Goal: Task Accomplishment & Management: Manage account settings

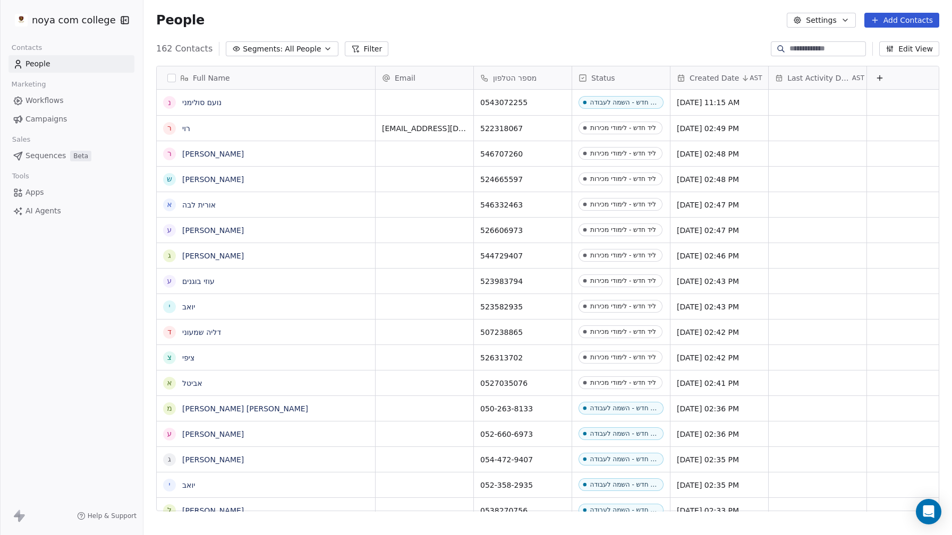
drag, startPoint x: 579, startPoint y: 34, endPoint x: 598, endPoint y: 4, distance: 35.4
click at [598, 4] on div "People Settings Add Contacts" at bounding box center [547, 20] width 809 height 40
click at [74, 105] on link "Workflows" at bounding box center [71, 101] width 126 height 18
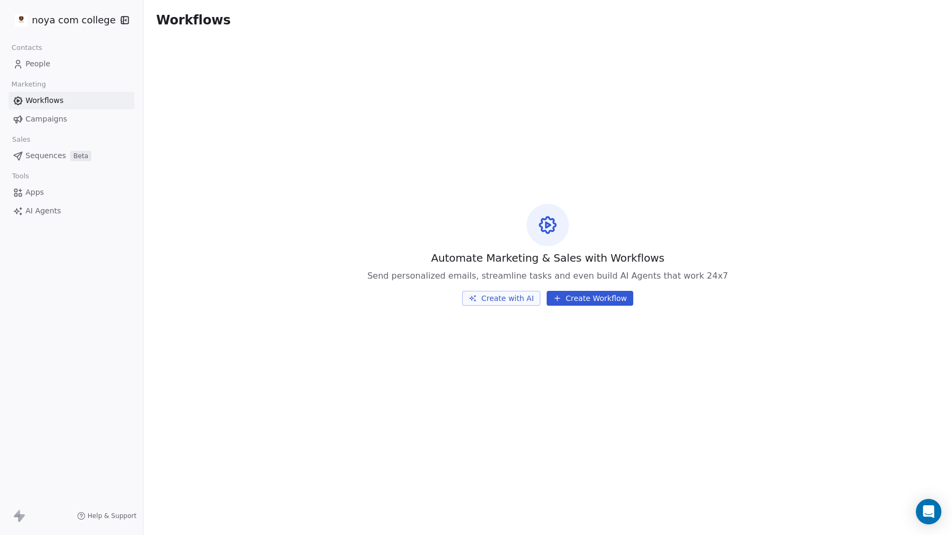
click at [88, 67] on link "People" at bounding box center [71, 64] width 126 height 18
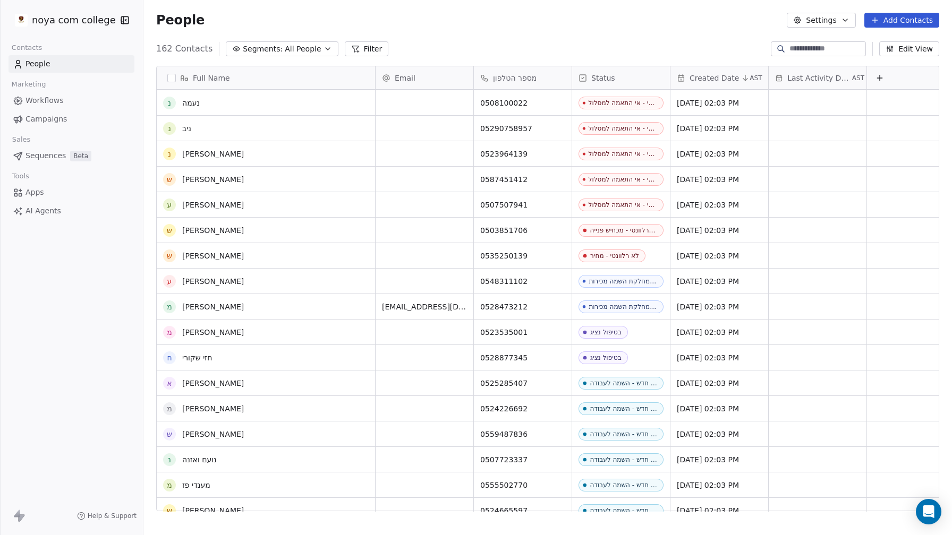
scroll to position [2791, 0]
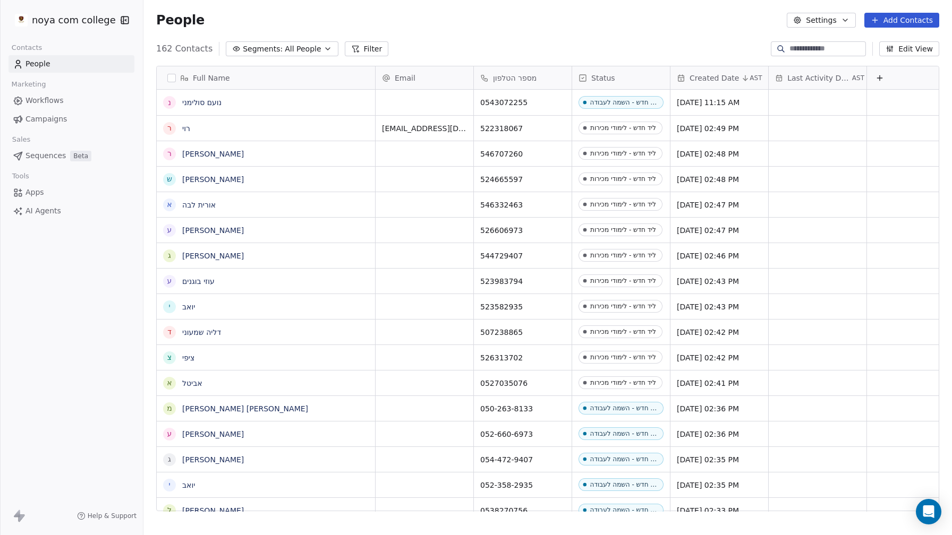
click at [855, 18] on button "Settings" at bounding box center [821, 20] width 69 height 15
click at [904, 19] on html "noya com college Contacts People Marketing Workflows Campaigns Sales Sequences …" at bounding box center [476, 267] width 952 height 535
click at [904, 19] on button "Add Contacts" at bounding box center [901, 20] width 75 height 15
click at [667, 15] on html "noya com college Contacts People Marketing Workflows Campaigns Sales Sequences …" at bounding box center [476, 267] width 952 height 535
click at [70, 27] on html "noya com college Contacts People Marketing Workflows Campaigns Sales Sequences …" at bounding box center [476, 267] width 952 height 535
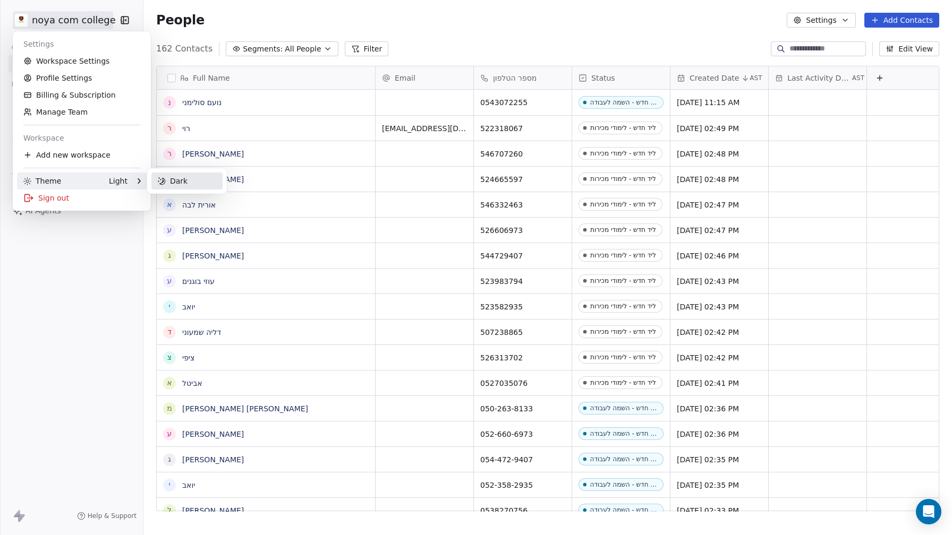
click at [188, 177] on div "Dark" at bounding box center [186, 181] width 71 height 17
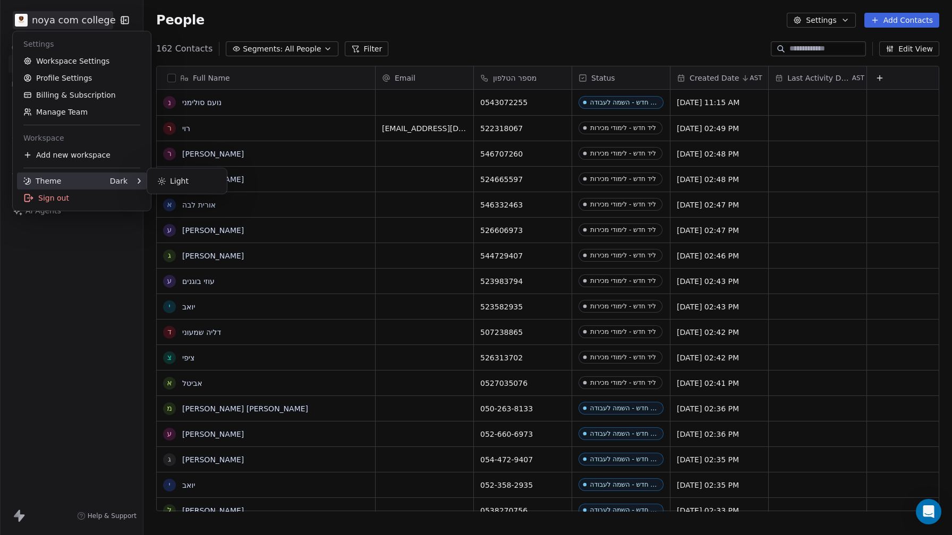
click at [127, 178] on div "Dark" at bounding box center [119, 181] width 18 height 11
click at [196, 185] on div "Light" at bounding box center [186, 181] width 71 height 17
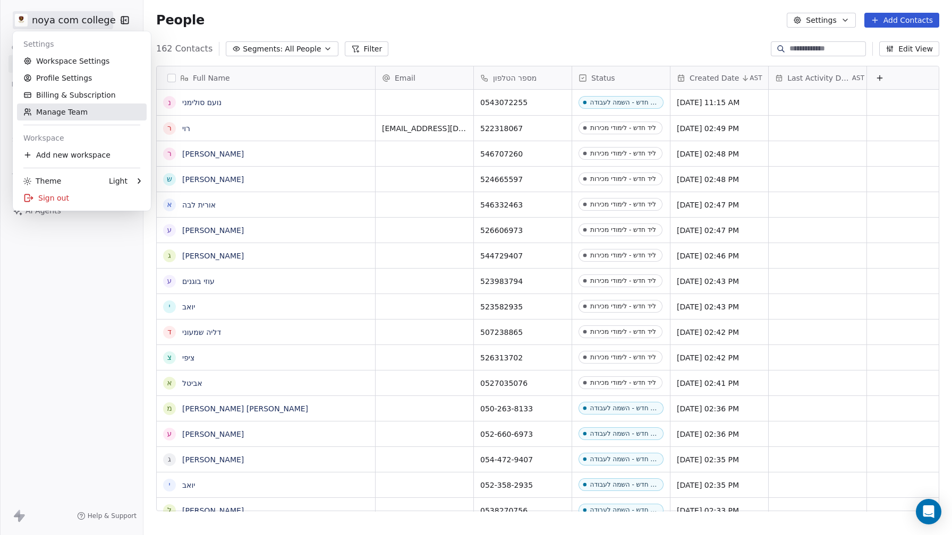
click at [100, 109] on link "Manage Team" at bounding box center [82, 112] width 130 height 17
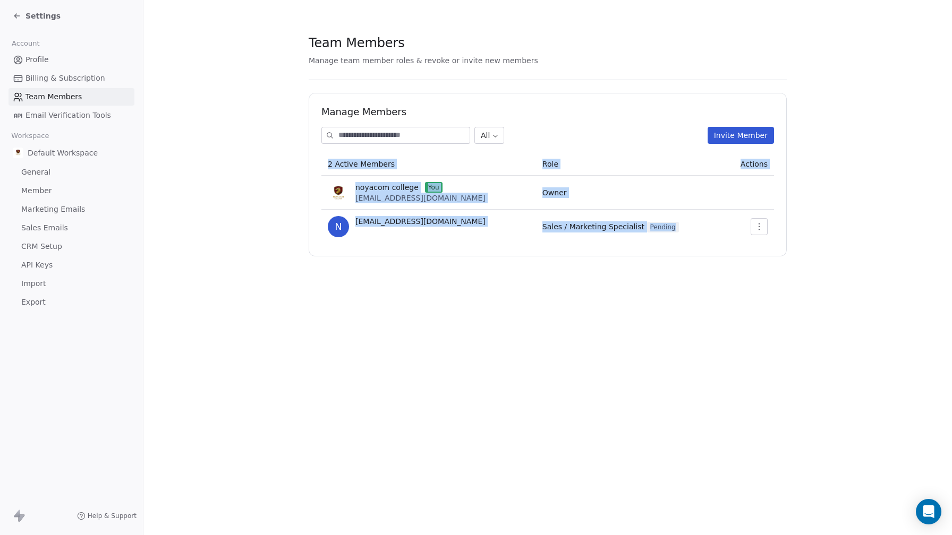
drag, startPoint x: 567, startPoint y: 242, endPoint x: 585, endPoint y: 251, distance: 19.5
click at [585, 250] on div "Manage Members All Invite Member 2 Active Members Role Actions noyacom college …" at bounding box center [548, 175] width 478 height 164
click at [585, 251] on div "Manage Members All Invite Member 2 Active Members Role Actions noyacom college …" at bounding box center [548, 175] width 478 height 164
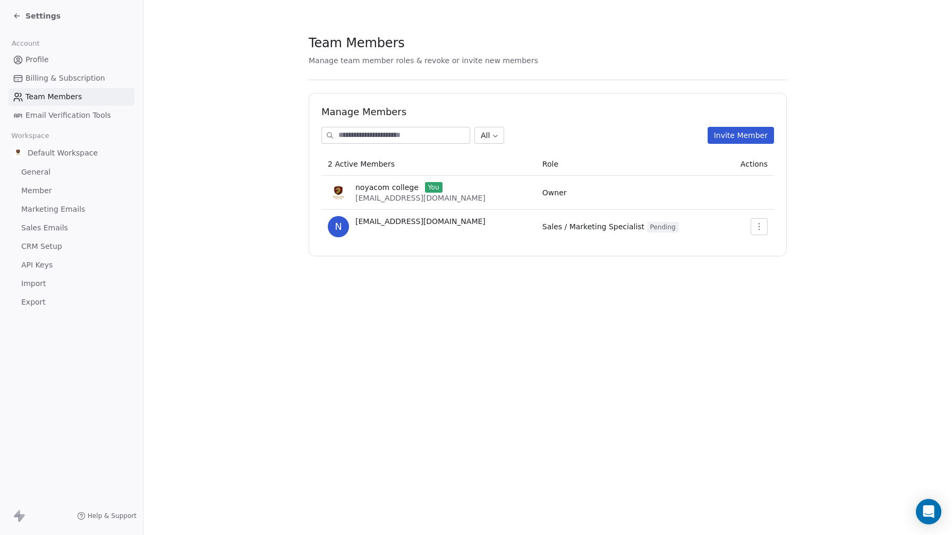
click at [424, 133] on input at bounding box center [403, 135] width 131 height 16
click at [545, 95] on div "Manage Members All Invite Member 2 Active Members Role Actions noyacom college …" at bounding box center [548, 175] width 478 height 164
click at [755, 138] on button "Invite Member" at bounding box center [741, 135] width 66 height 17
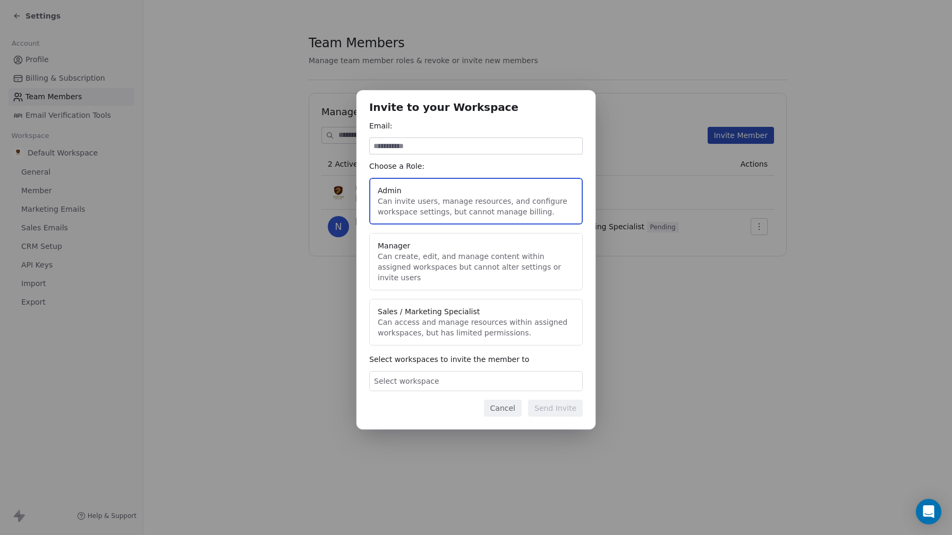
paste input "**********"
type input "**********"
click at [458, 382] on div "Select workspace" at bounding box center [476, 381] width 214 height 20
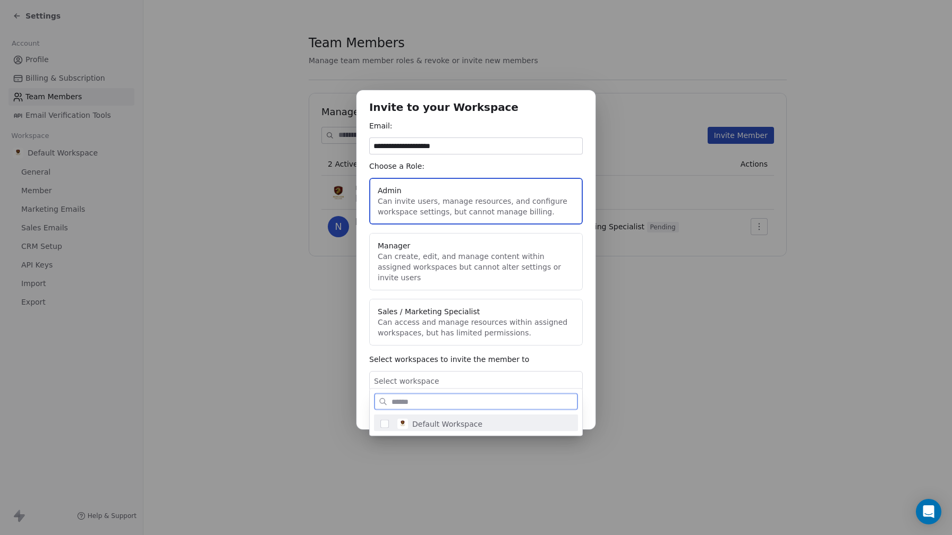
click at [463, 425] on span "Default Workspace" at bounding box center [447, 424] width 70 height 11
click at [566, 326] on div "**********" at bounding box center [476, 267] width 952 height 389
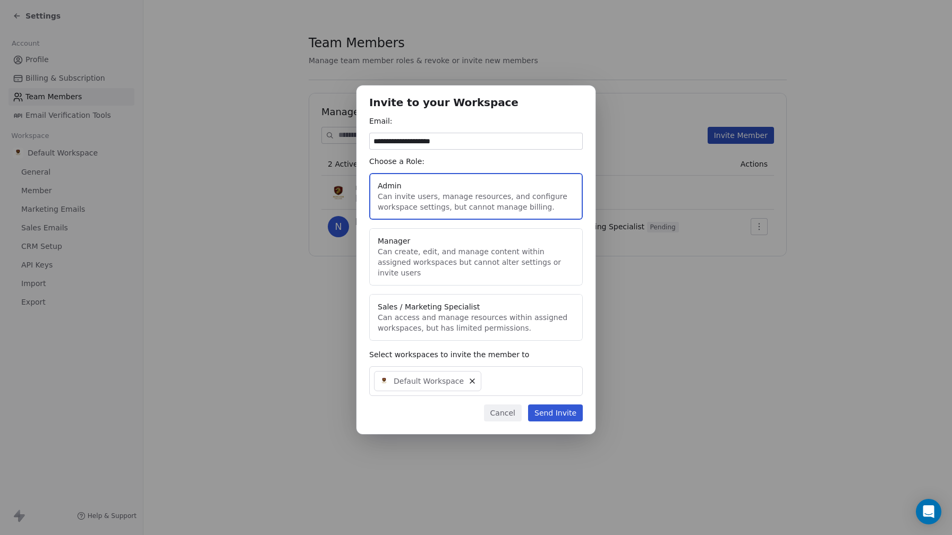
click at [562, 414] on button "Send Invite" at bounding box center [555, 413] width 55 height 17
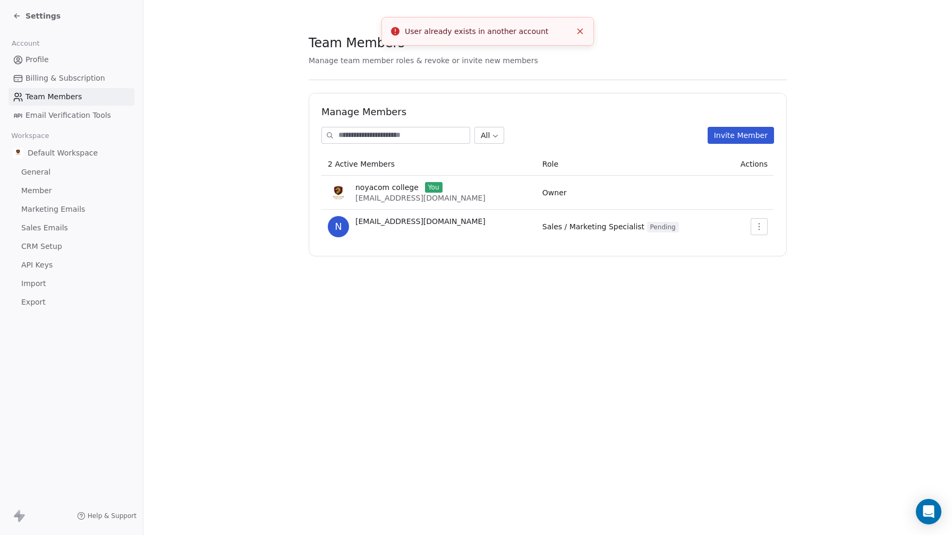
click at [517, 30] on div "User already exists in another account" at bounding box center [488, 31] width 166 height 11
copy div "User already exists in another account"
